Goal: Transaction & Acquisition: Purchase product/service

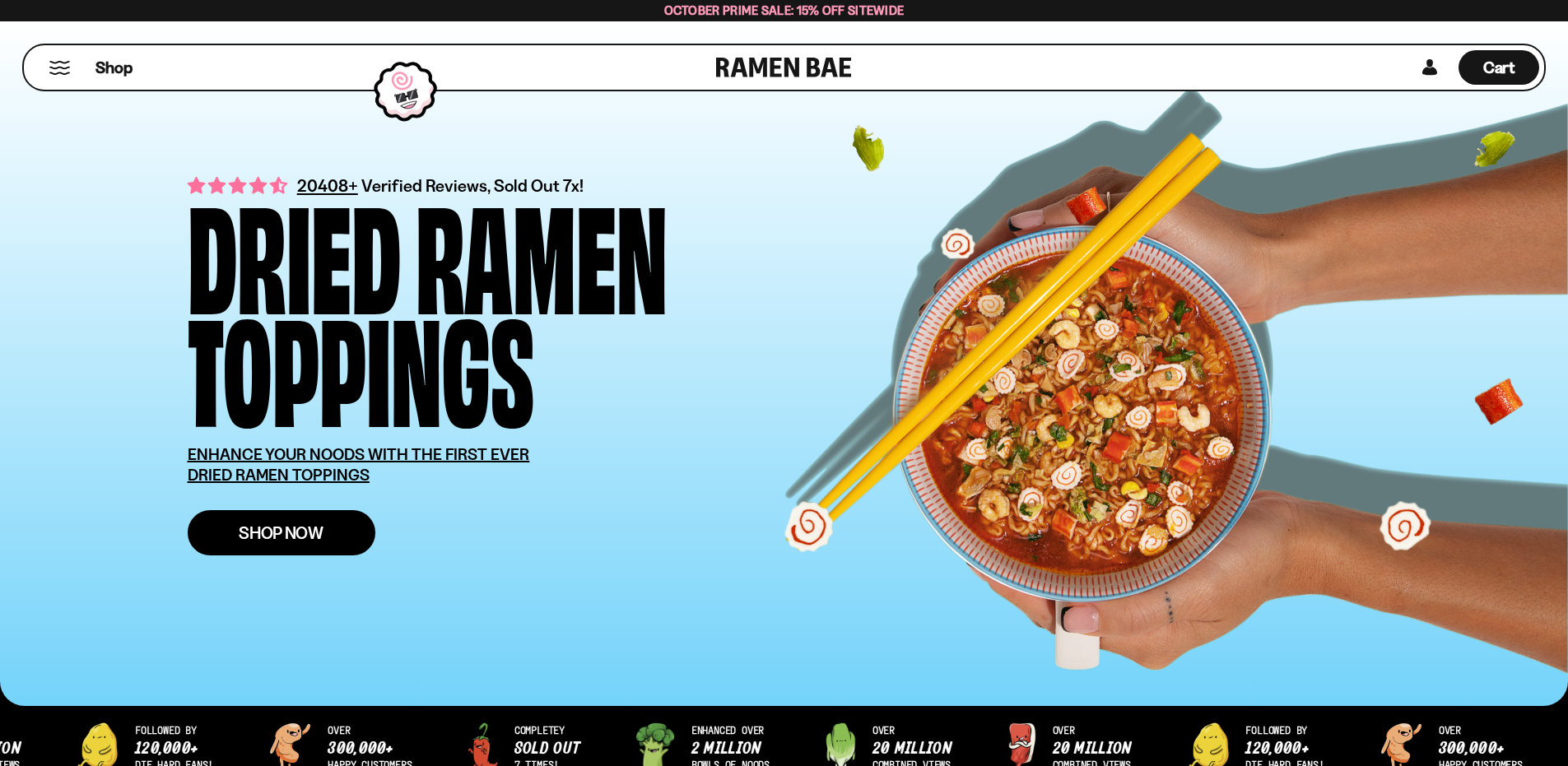
click at [269, 541] on span "Shop Now" at bounding box center [282, 533] width 85 height 17
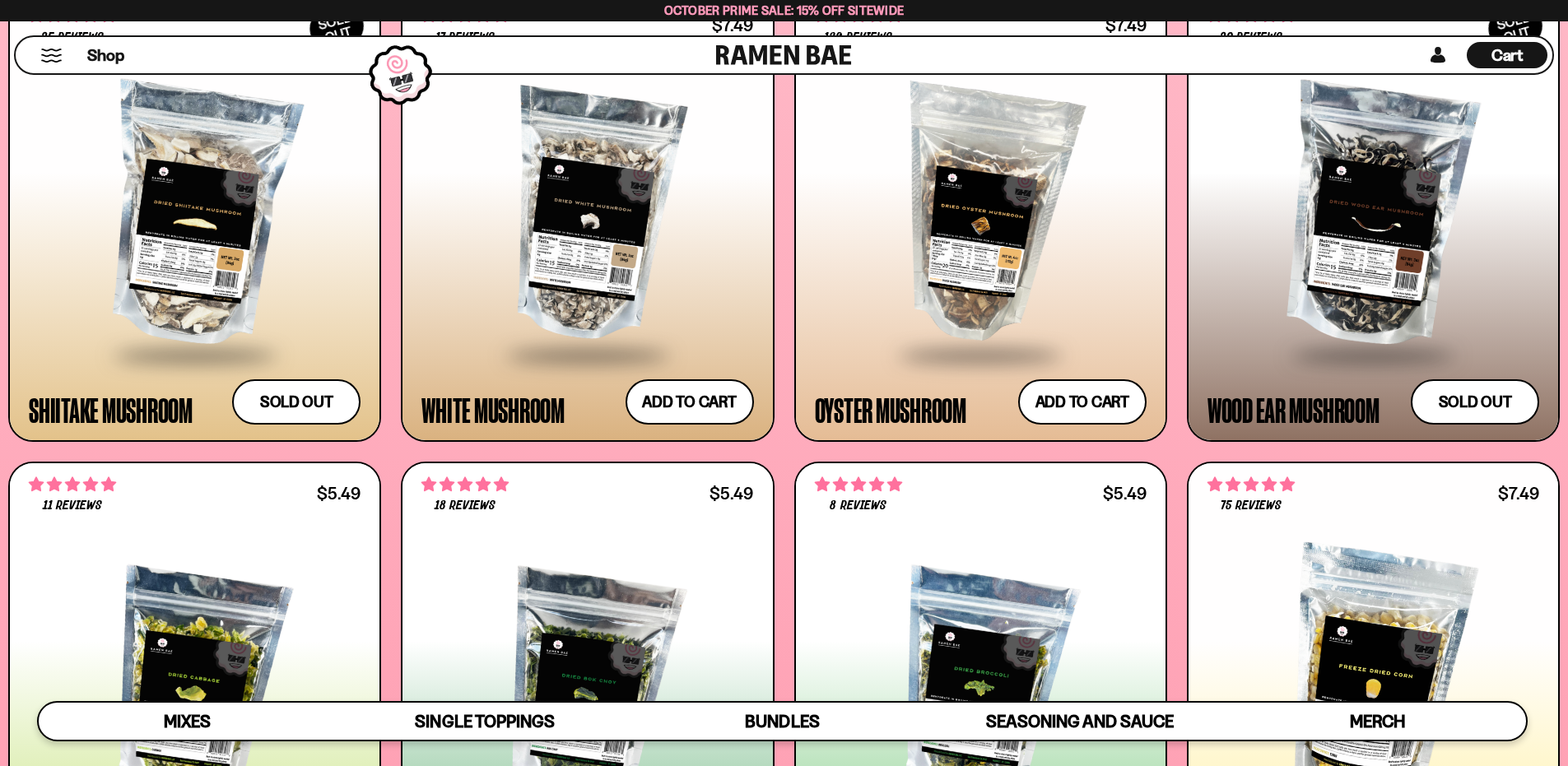
scroll to position [3128, 0]
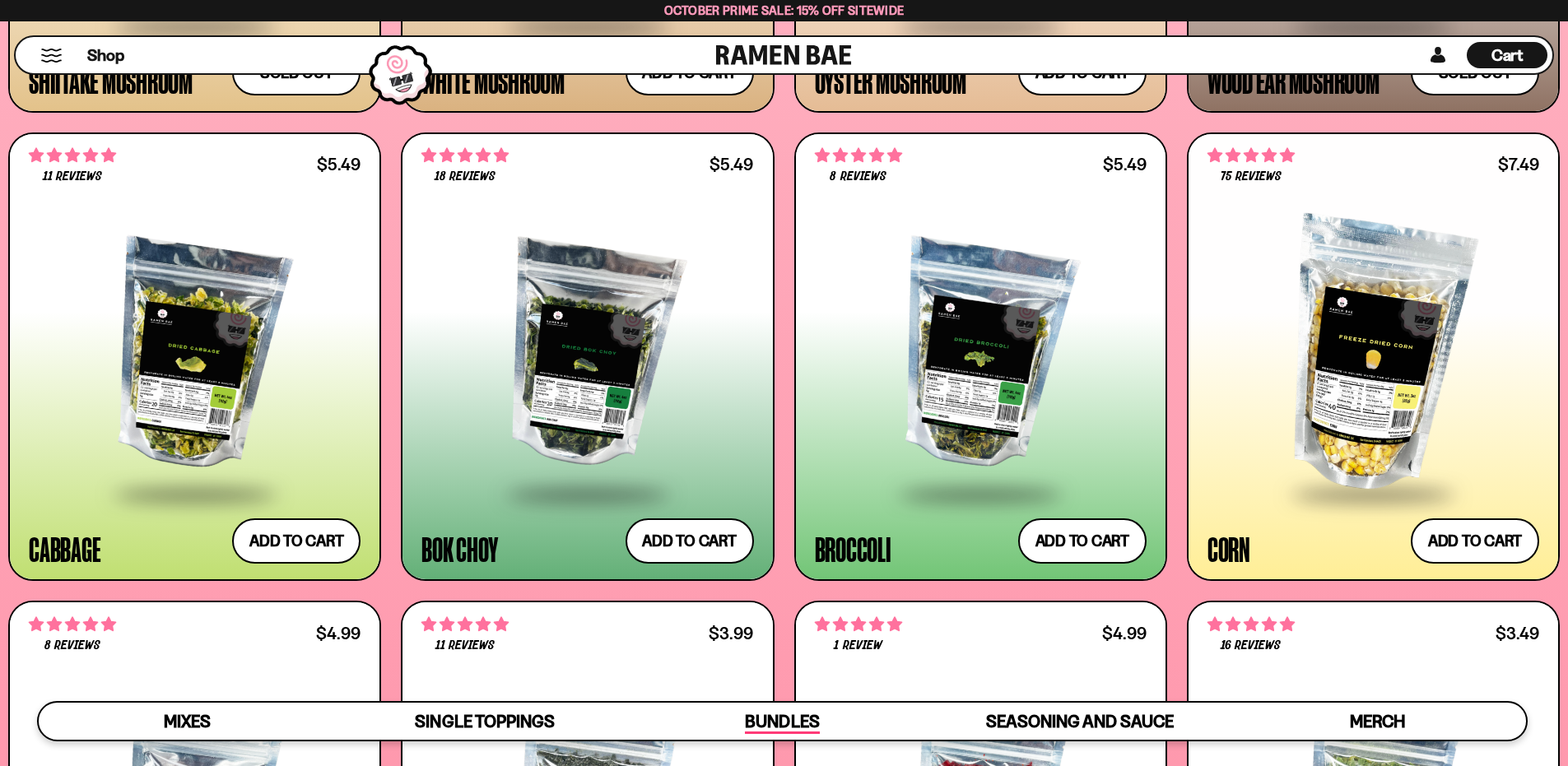
click at [777, 731] on span "Bundles" at bounding box center [782, 722] width 75 height 23
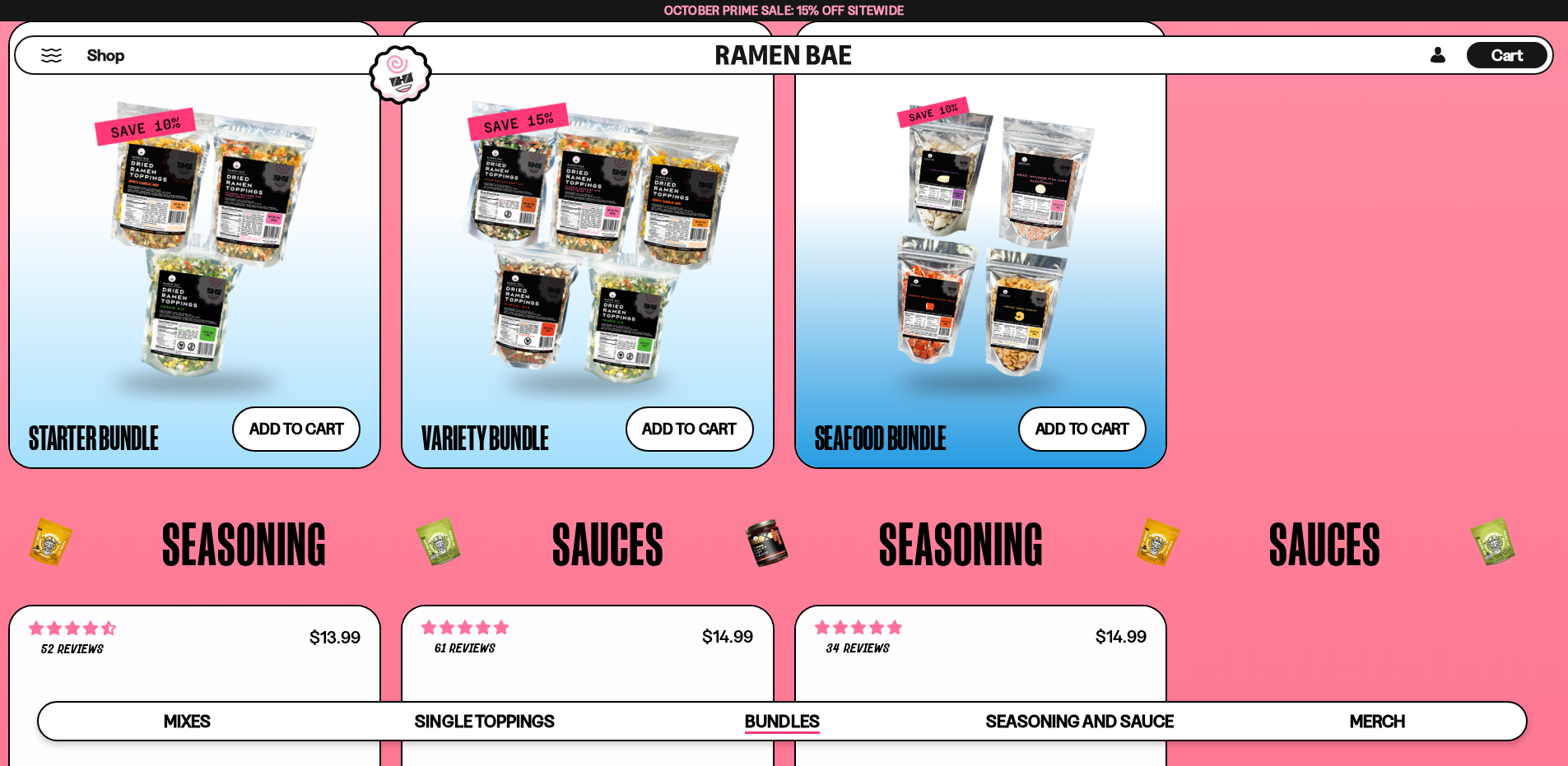
scroll to position [4298, 0]
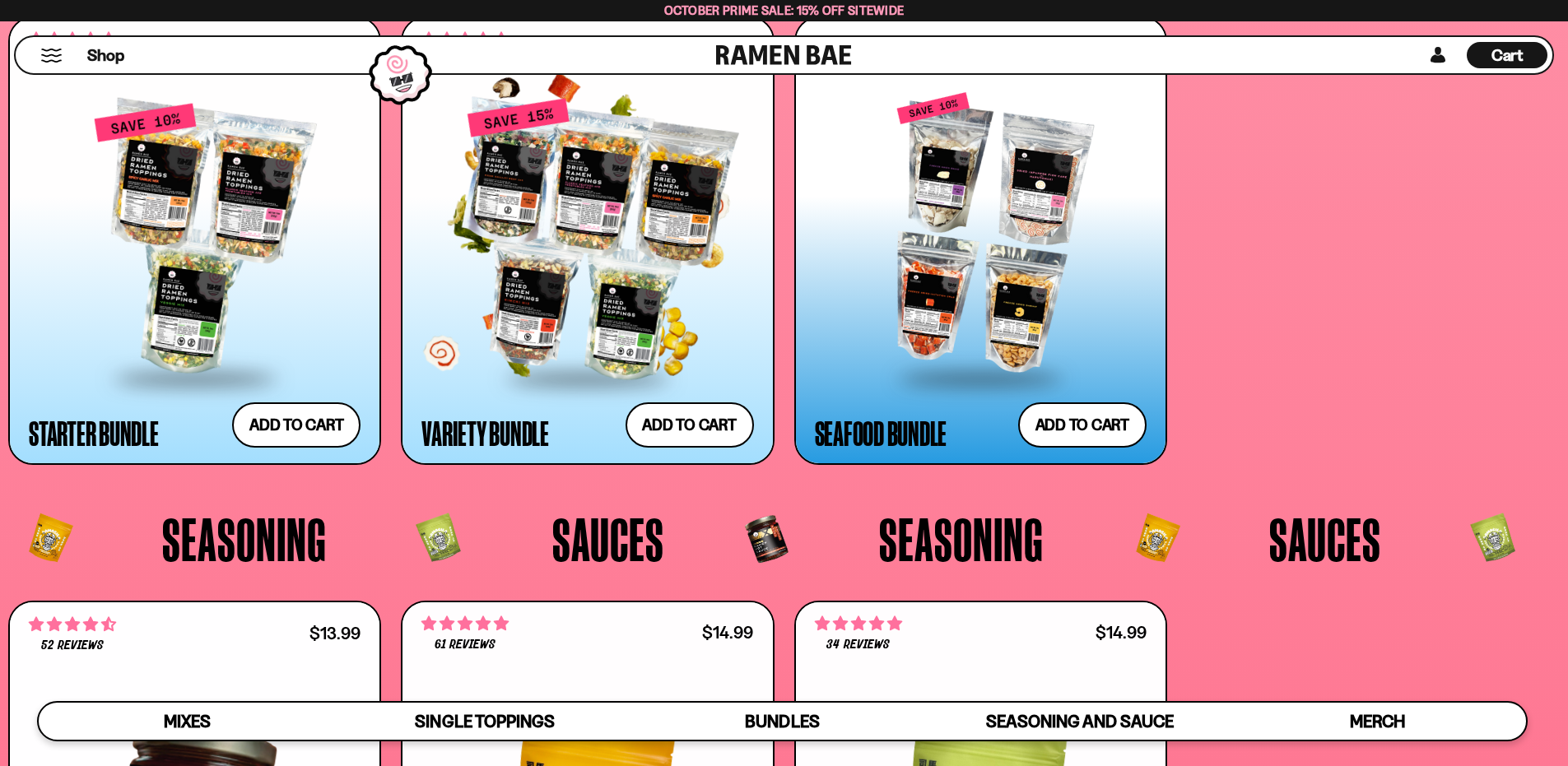
click at [662, 260] on div at bounding box center [587, 239] width 332 height 275
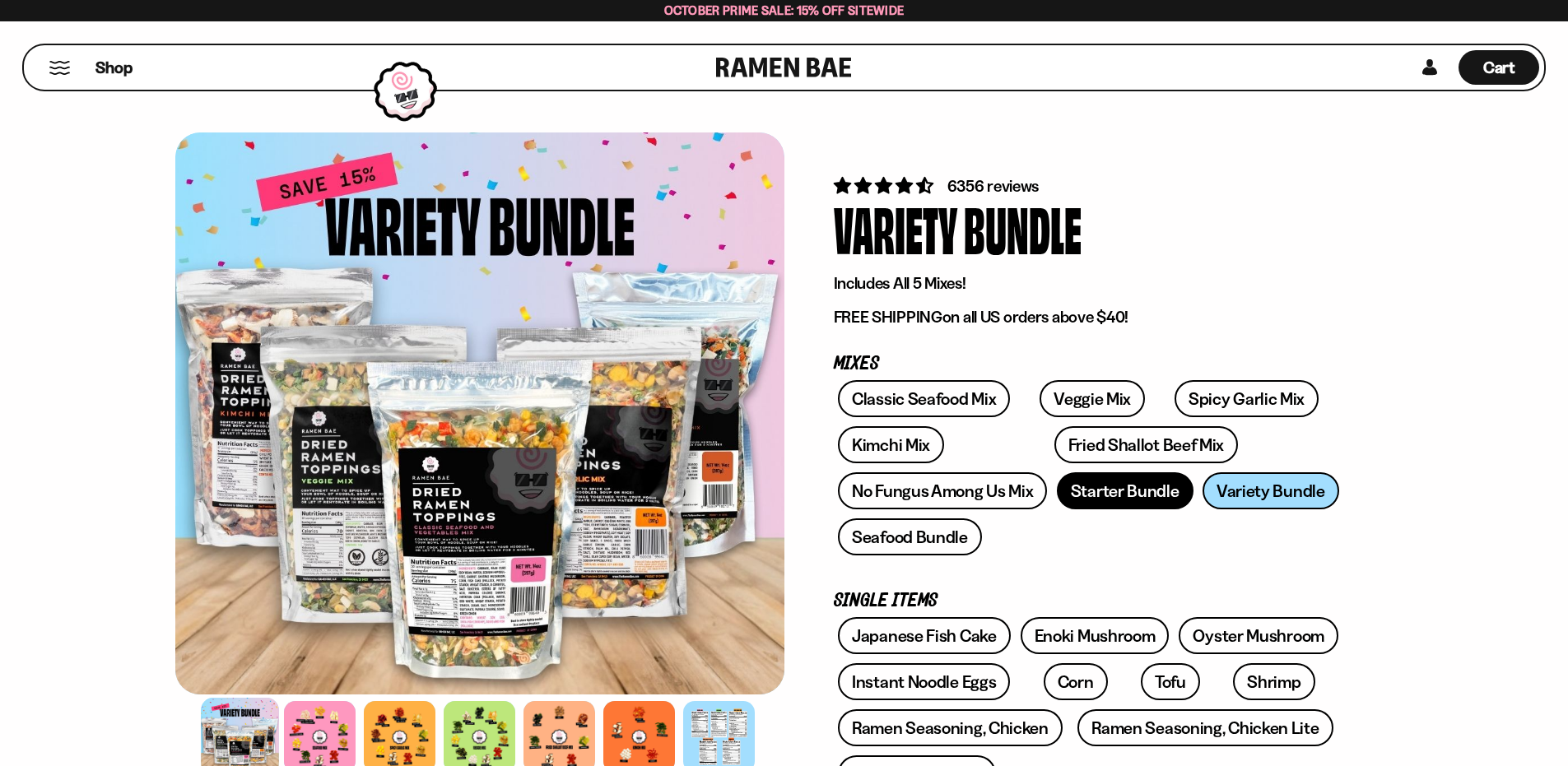
click at [1128, 491] on link "Starter Bundle" at bounding box center [1124, 491] width 137 height 37
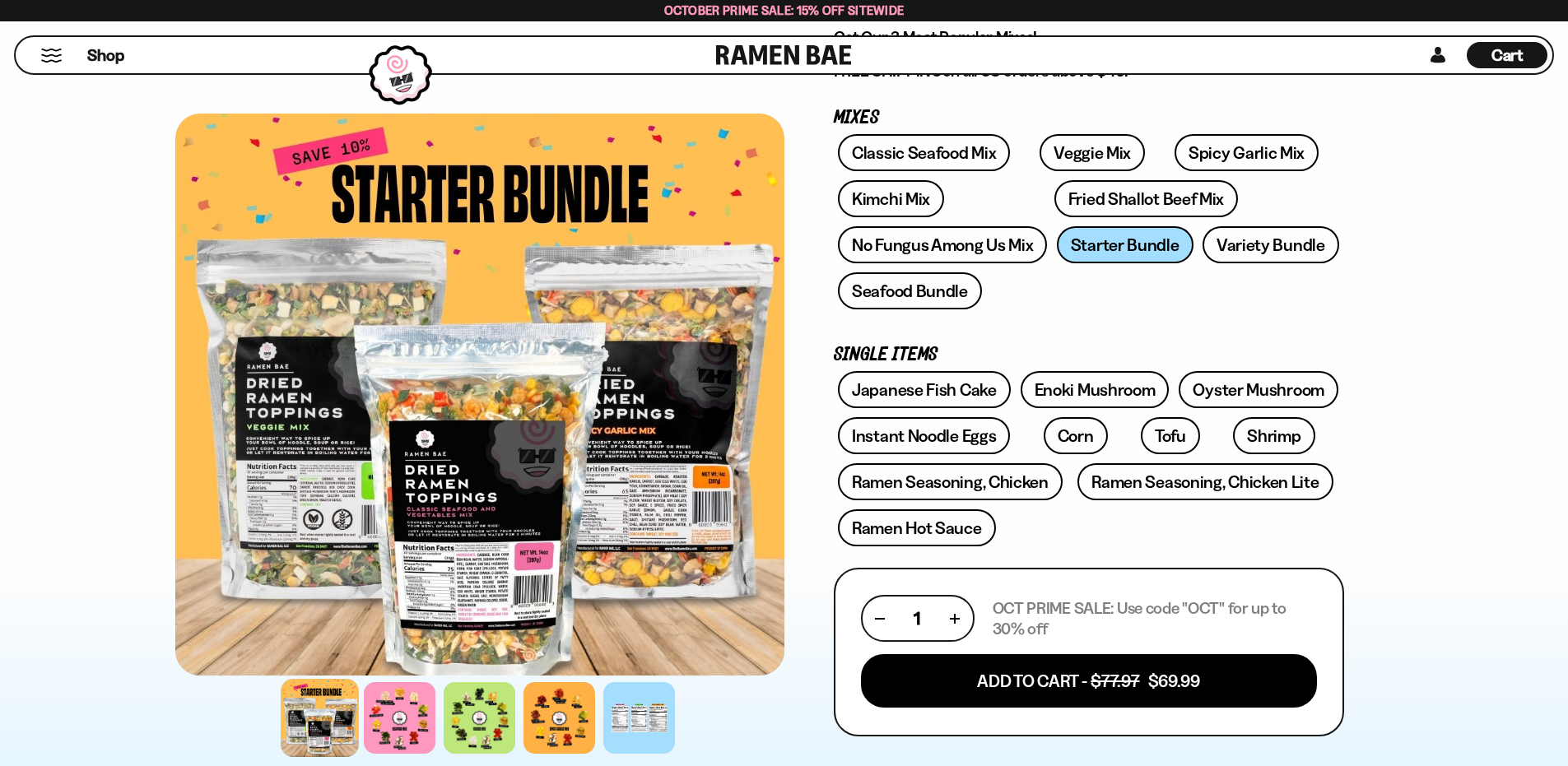
scroll to position [247, 0]
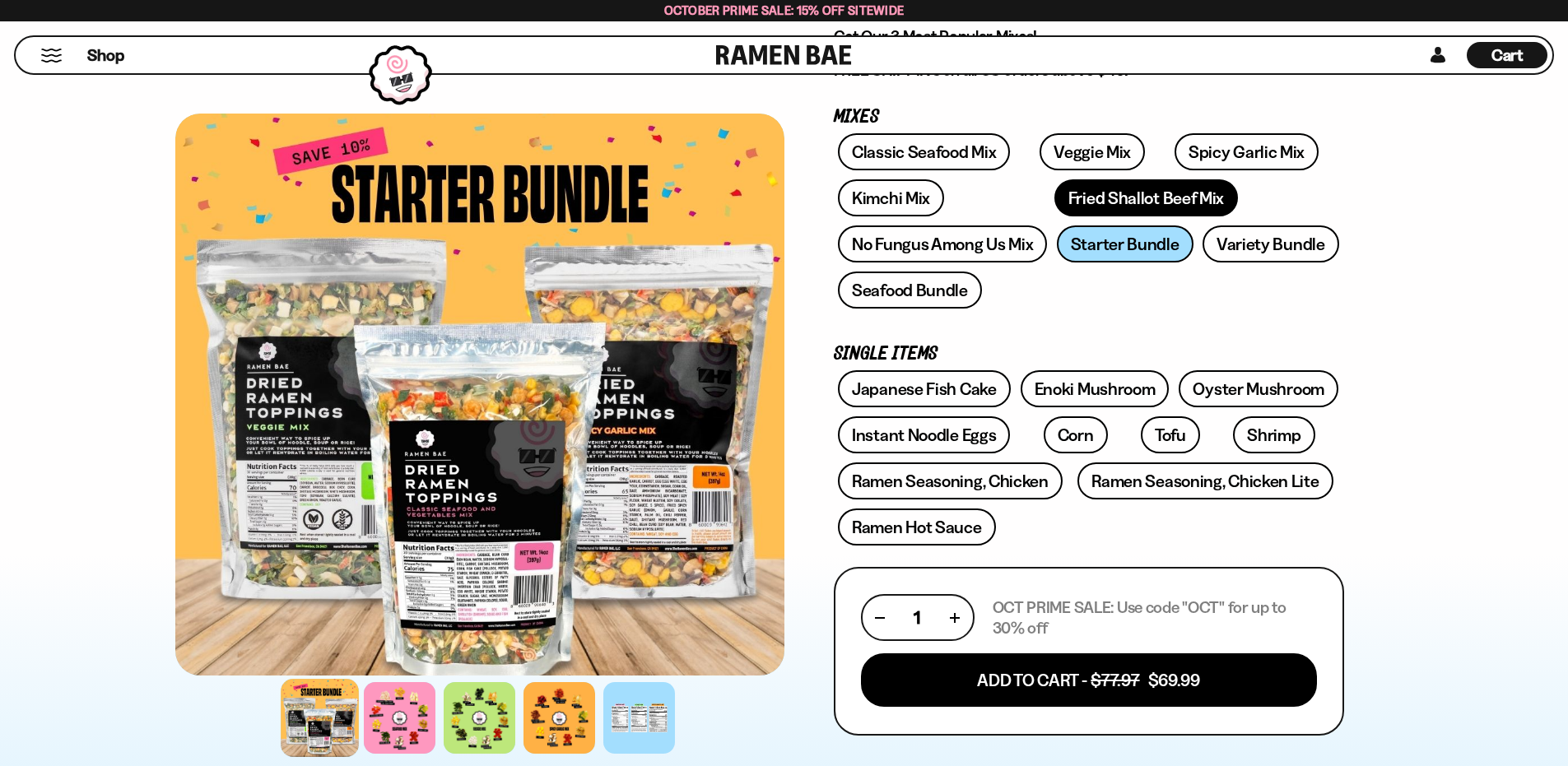
click at [1055, 195] on link "Fried Shallot Beef Mix" at bounding box center [1147, 198] width 184 height 37
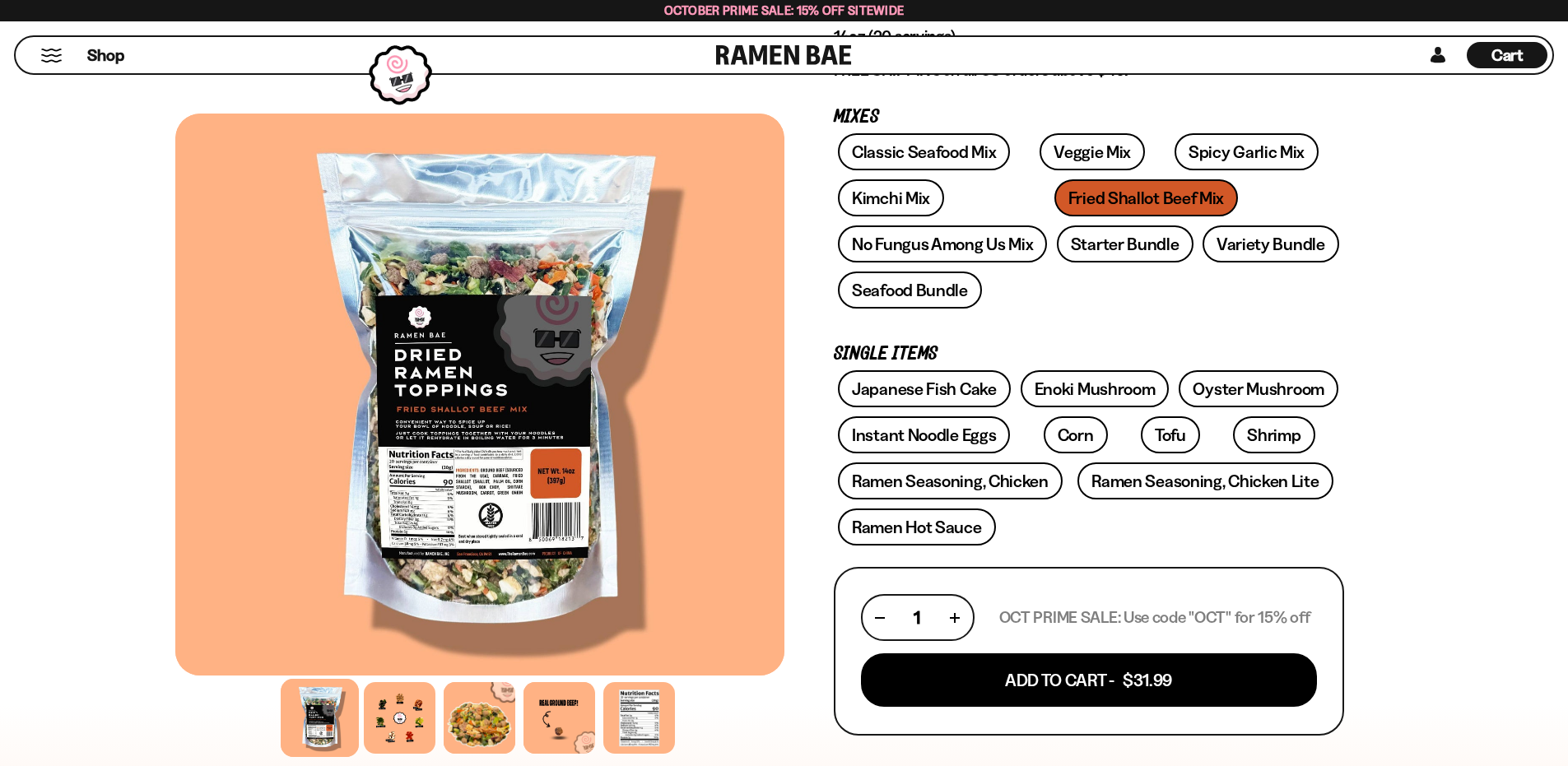
scroll to position [329, 0]
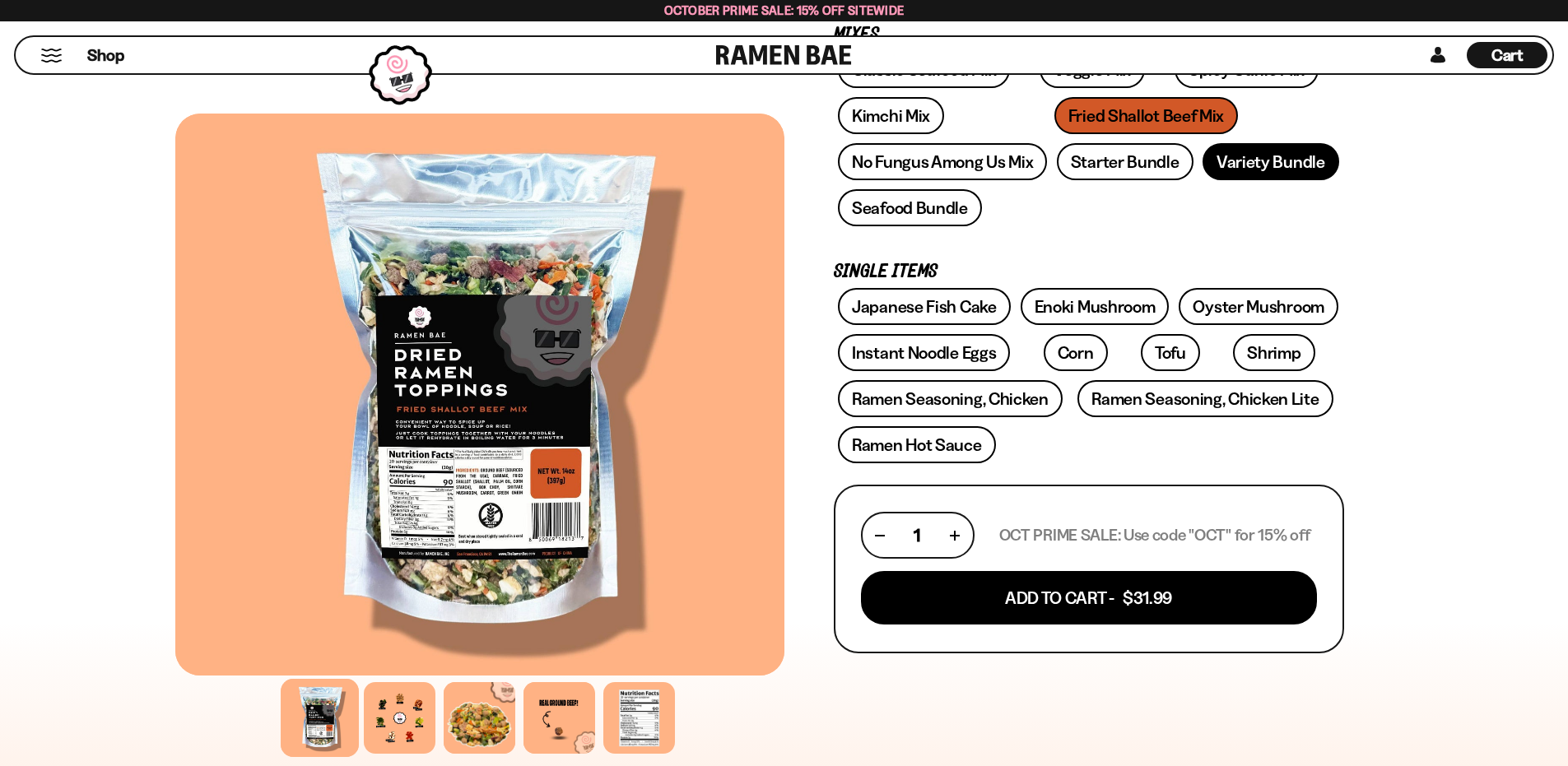
click at [1266, 162] on link "Variety Bundle" at bounding box center [1271, 162] width 137 height 37
